Goal: Task Accomplishment & Management: Use online tool/utility

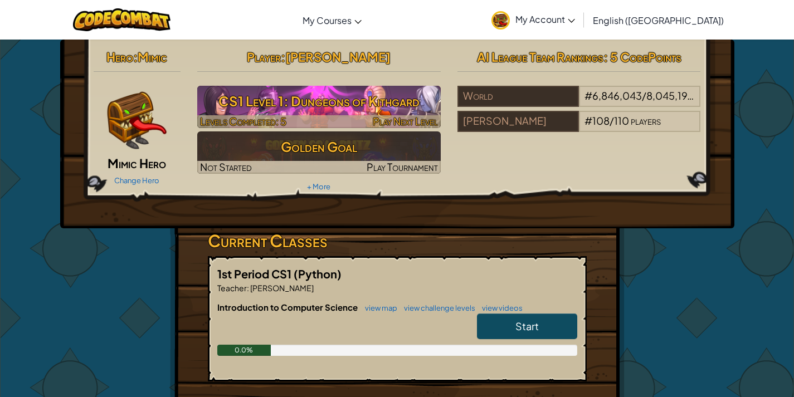
click at [340, 96] on h3 "CS1 Level 1: Dungeons of Kithgard" at bounding box center [318, 101] width 243 height 25
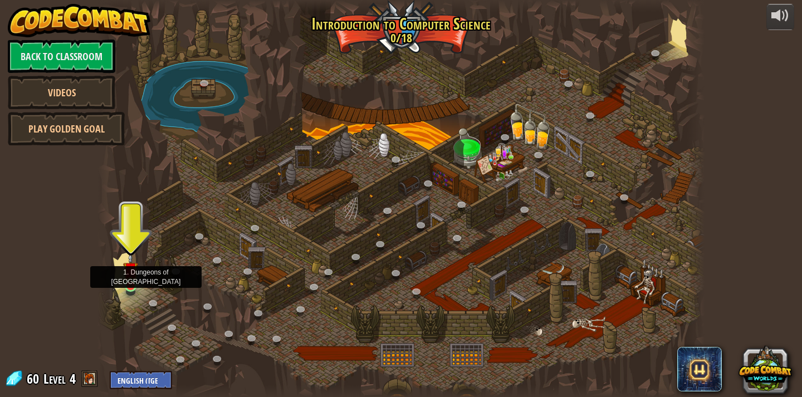
click at [133, 286] on img at bounding box center [130, 269] width 15 height 35
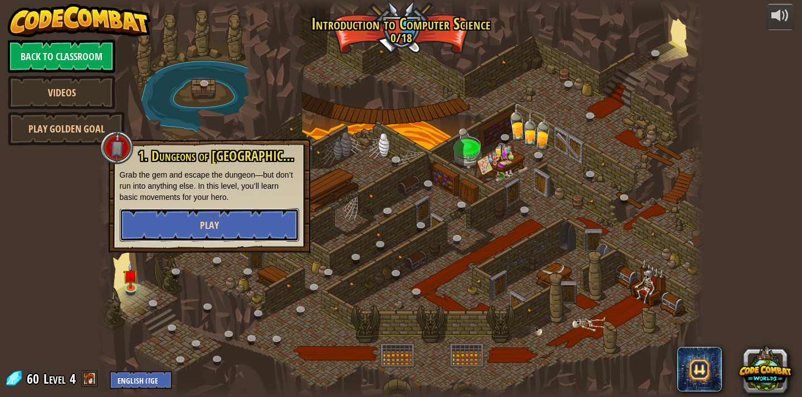
click at [182, 225] on button "Play" at bounding box center [209, 224] width 179 height 33
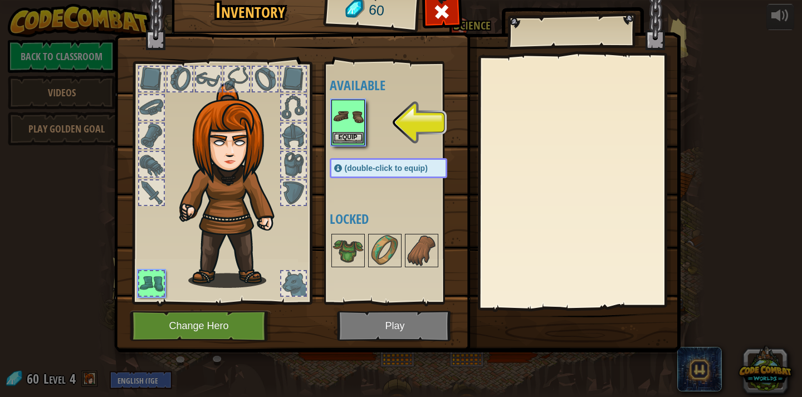
click at [347, 127] on img at bounding box center [348, 116] width 31 height 31
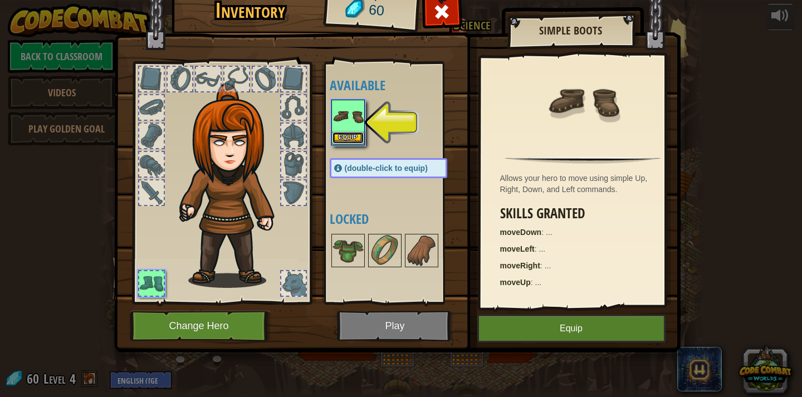
click at [348, 136] on button "Equip" at bounding box center [348, 138] width 31 height 12
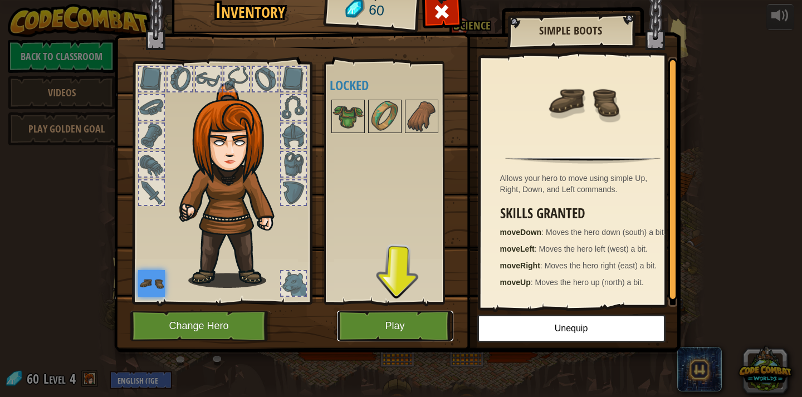
click at [375, 328] on button "Play" at bounding box center [395, 326] width 116 height 31
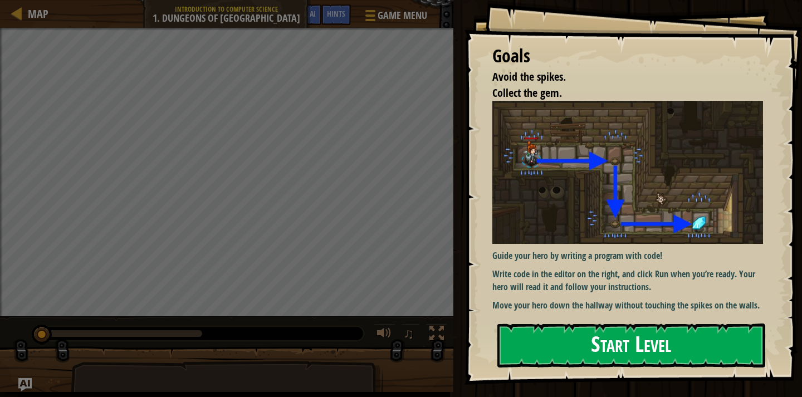
click at [572, 342] on button "Start Level" at bounding box center [632, 346] width 268 height 44
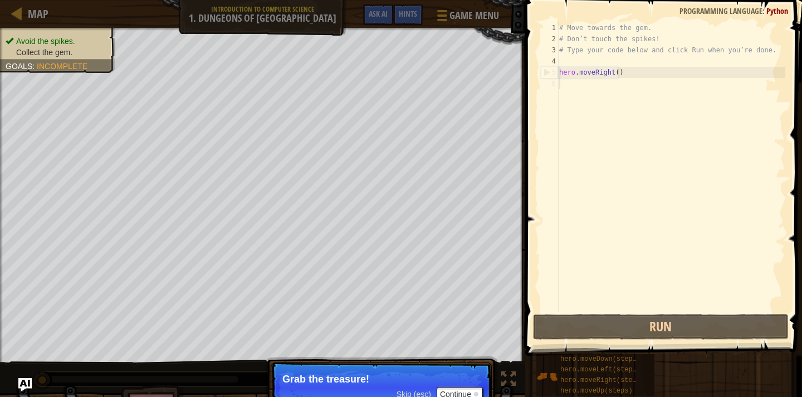
click at [416, 378] on p "Grab the treasure!" at bounding box center [381, 379] width 198 height 11
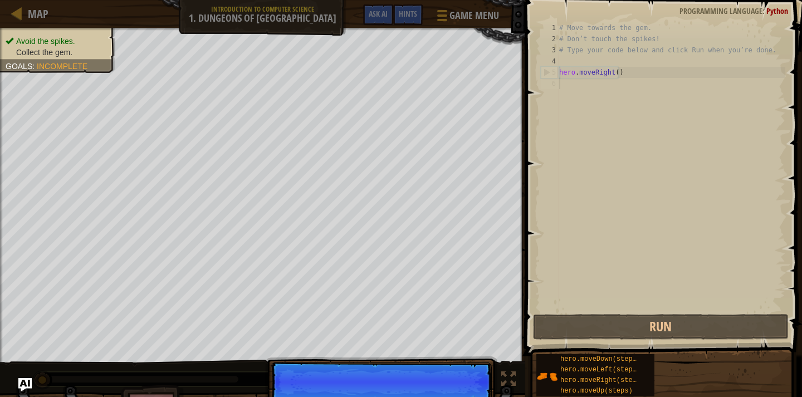
scroll to position [5, 0]
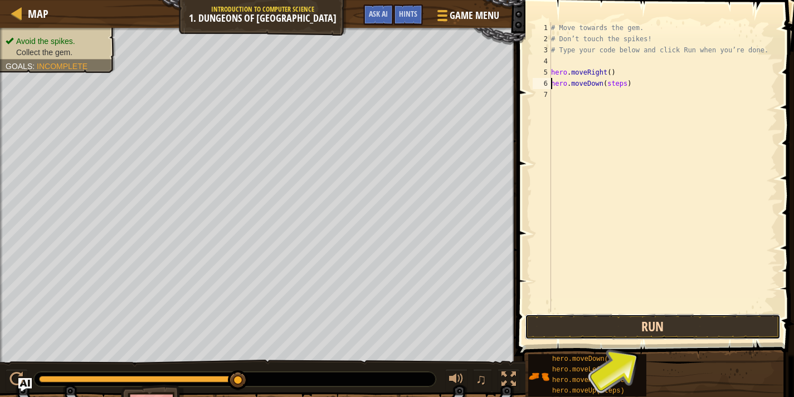
click at [610, 323] on button "Run" at bounding box center [653, 327] width 256 height 26
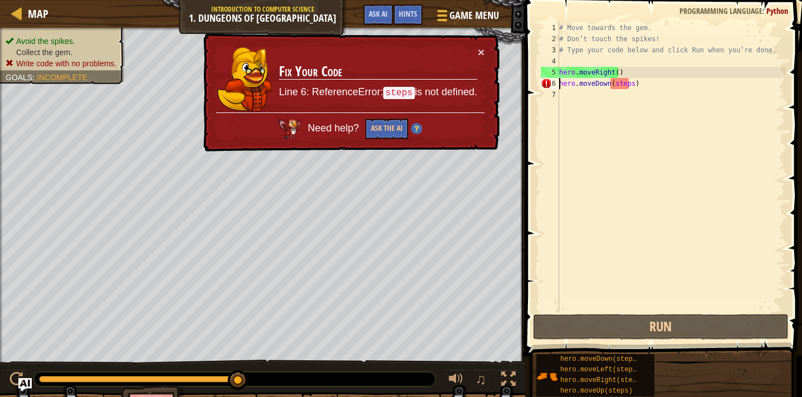
click at [626, 86] on div "# Move towards the gem. # Don’t touch the spikes! # Type your code below and cl…" at bounding box center [671, 178] width 228 height 312
click at [630, 83] on div "# Move towards the gem. # Don’t touch the spikes! # Type your code below and cl…" at bounding box center [671, 178] width 228 height 312
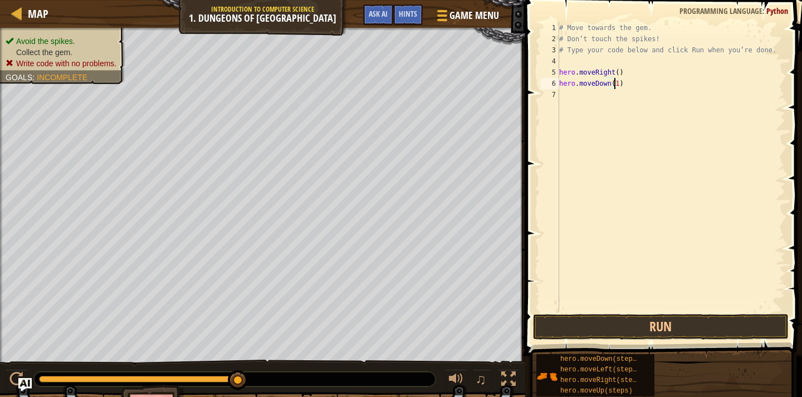
scroll to position [5, 4]
click at [621, 333] on button "Run" at bounding box center [661, 327] width 256 height 26
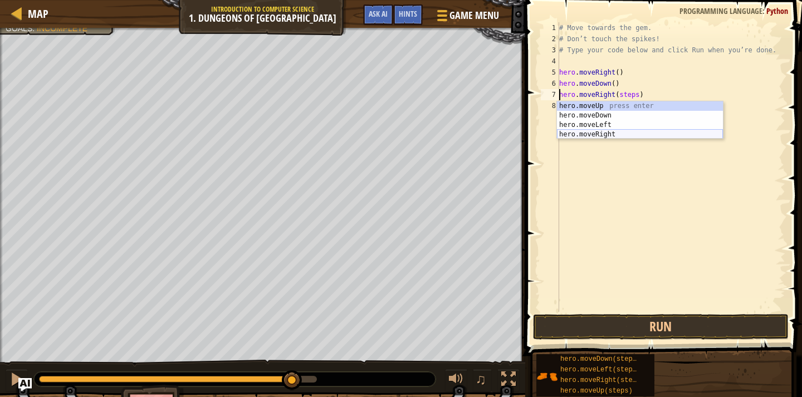
click at [597, 136] on div "hero.moveUp press enter hero.moveDown press enter hero.moveLeft press enter her…" at bounding box center [640, 129] width 166 height 57
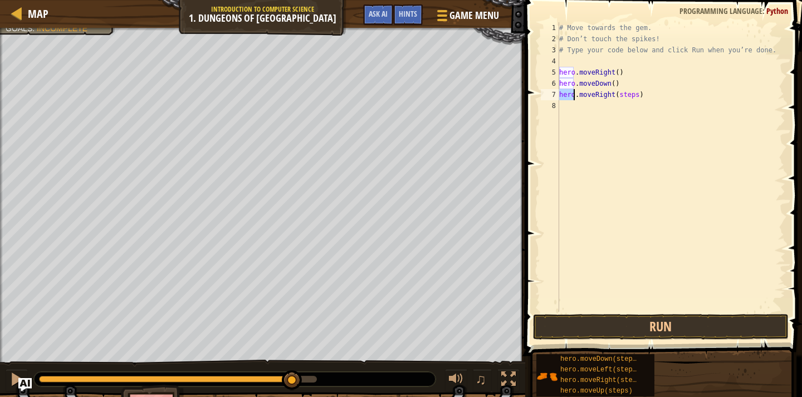
click at [623, 97] on div "# Move towards the gem. # Don’t touch the spikes! # Type your code below and cl…" at bounding box center [671, 178] width 228 height 312
click at [630, 97] on div "# Move towards the gem. # Don’t touch the spikes! # Type your code below and cl…" at bounding box center [671, 178] width 228 height 312
click at [632, 97] on div "# Move towards the gem. # Don’t touch the spikes! # Type your code below and cl…" at bounding box center [671, 178] width 228 height 312
type textarea "hero.moveRight()"
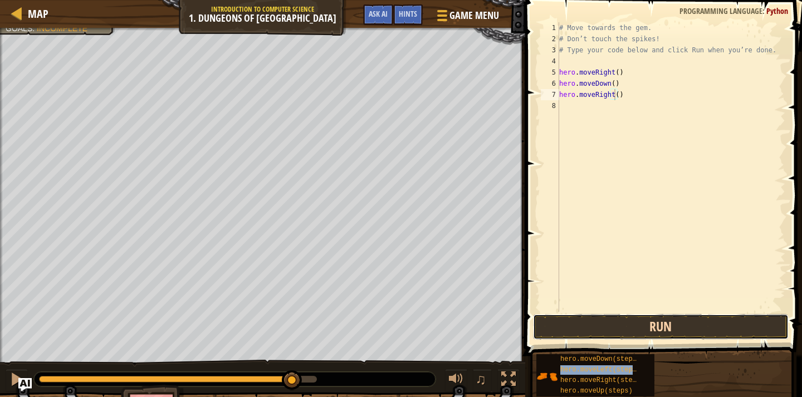
click at [573, 325] on button "Run" at bounding box center [661, 327] width 256 height 26
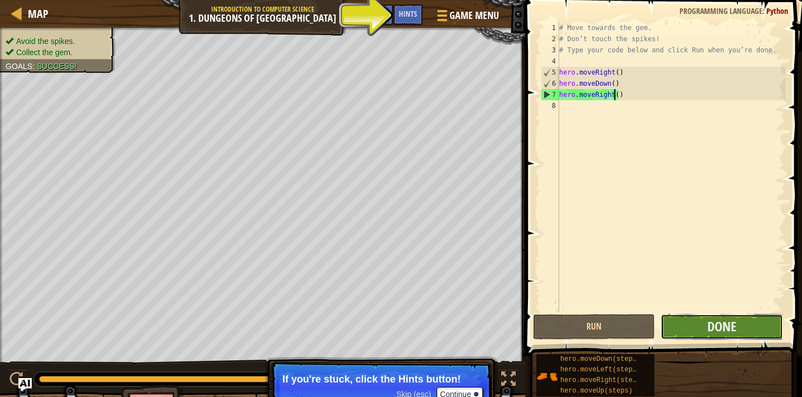
click at [698, 327] on button "Done" at bounding box center [722, 327] width 122 height 26
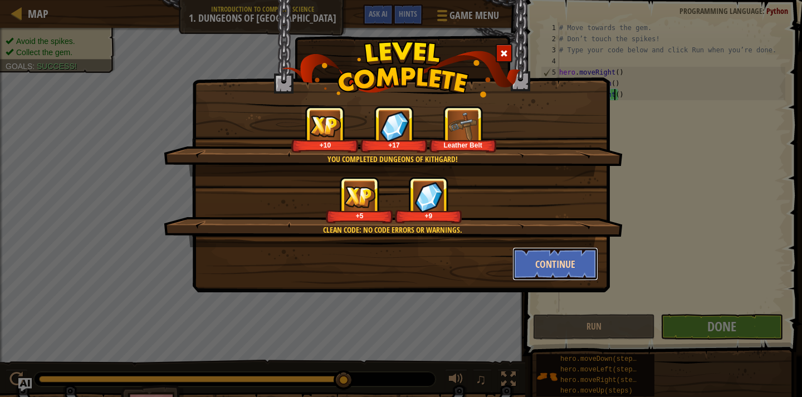
click at [563, 261] on button "Continue" at bounding box center [556, 263] width 86 height 33
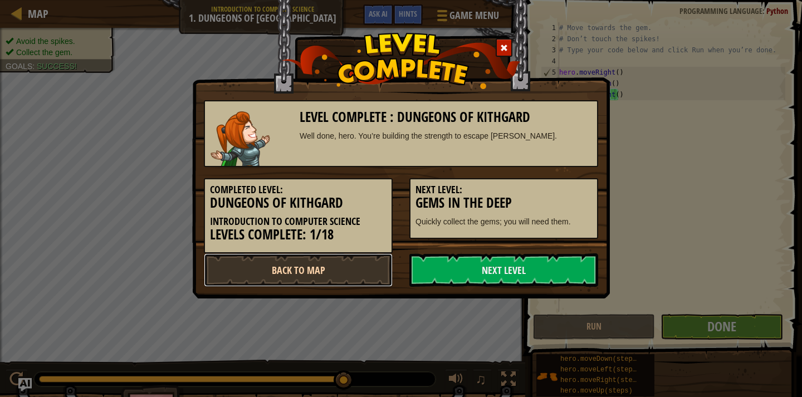
click at [374, 270] on link "Back to Map" at bounding box center [298, 269] width 189 height 33
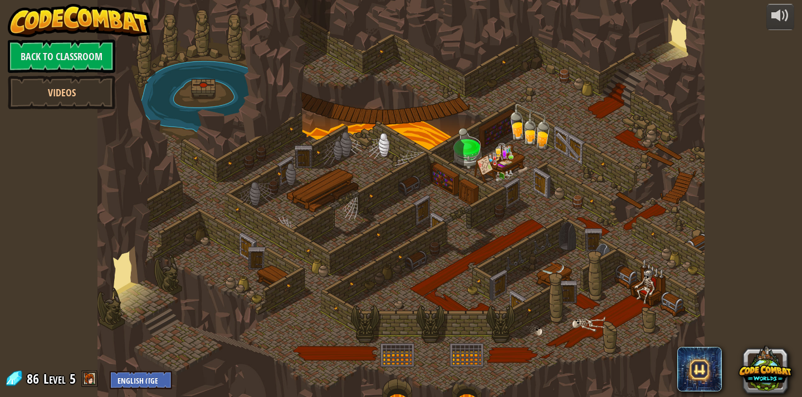
click at [84, 382] on span at bounding box center [89, 378] width 17 height 17
click at [87, 379] on span at bounding box center [89, 378] width 17 height 17
